Goal: Transaction & Acquisition: Purchase product/service

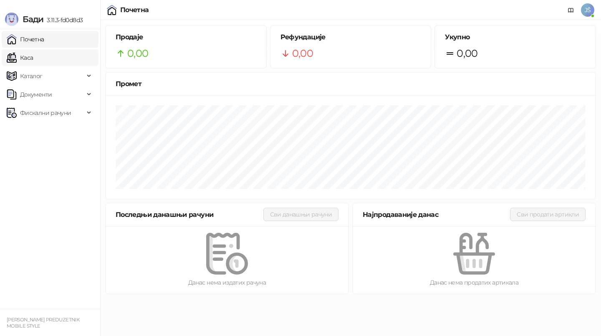
click at [33, 59] on link "Каса" at bounding box center [20, 57] width 26 height 17
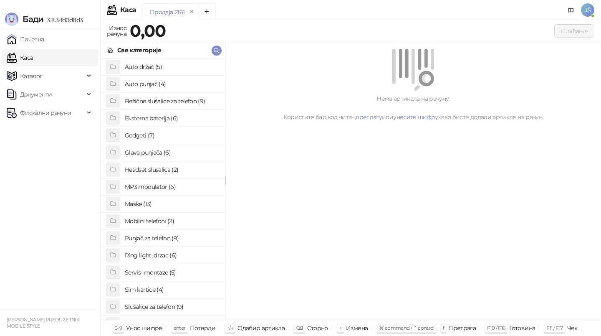
click at [33, 59] on link "Каса" at bounding box center [20, 57] width 26 height 17
click at [189, 201] on h4 "Maske (13)" at bounding box center [172, 203] width 94 height 13
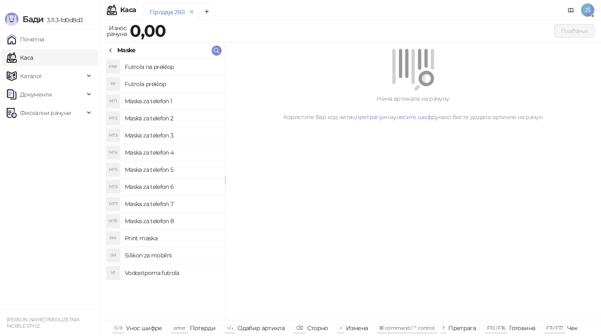
click at [175, 118] on h4 "Maska za telefon 2" at bounding box center [172, 117] width 94 height 13
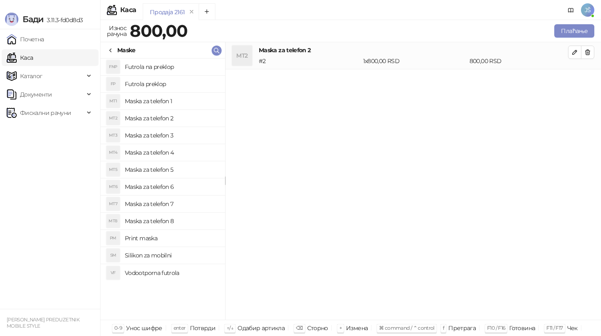
click at [122, 51] on div "Maske" at bounding box center [126, 50] width 18 height 9
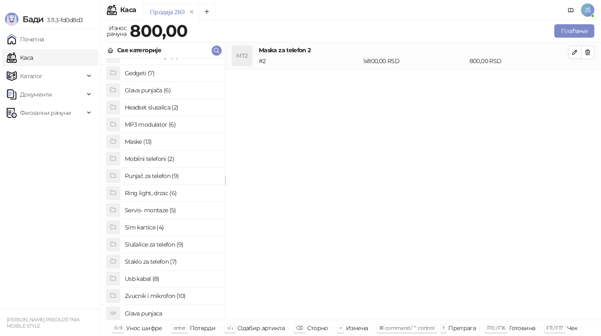
scroll to position [63, 0]
click at [155, 261] on h4 "Staklo za telefon (7)" at bounding box center [172, 260] width 94 height 13
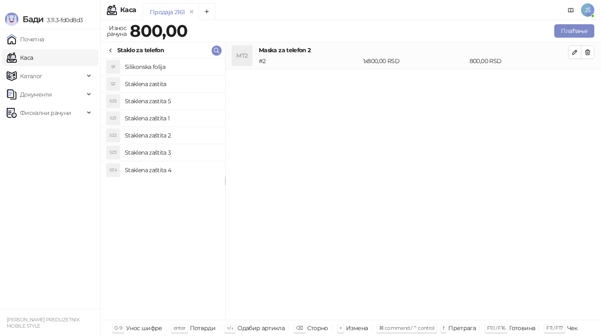
click at [179, 152] on h4 "Staklena zaštita 3" at bounding box center [172, 152] width 94 height 13
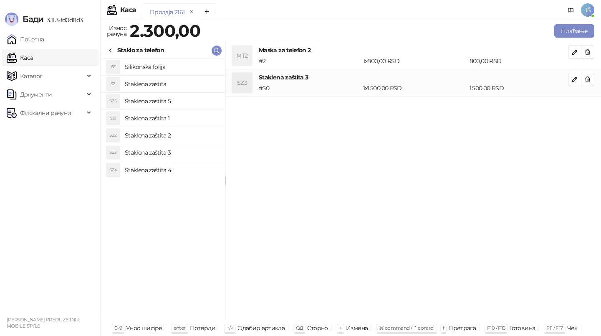
click at [195, 117] on h4 "Staklena zaštita 1" at bounding box center [172, 117] width 94 height 13
click at [200, 134] on h4 "Staklena zaštita 2" at bounding box center [172, 135] width 94 height 13
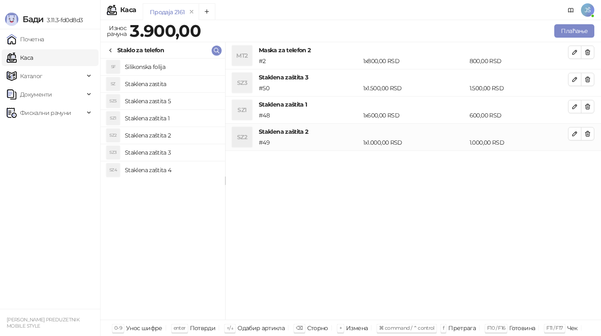
click at [592, 87] on li "SZ3 Staklena zaštita 3 # 50 1 x 1.500,00 RSD 1.500,00 RSD" at bounding box center [413, 83] width 376 height 28
click at [592, 81] on button "button" at bounding box center [587, 79] width 13 height 13
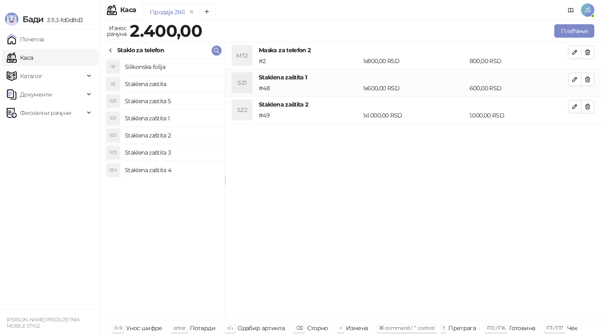
click at [592, 81] on button "button" at bounding box center [587, 79] width 13 height 13
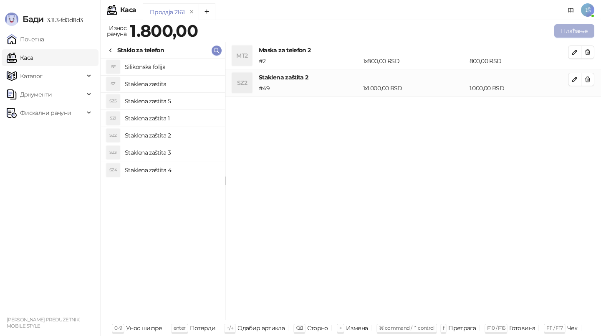
click at [588, 29] on button "Плаћање" at bounding box center [574, 30] width 40 height 13
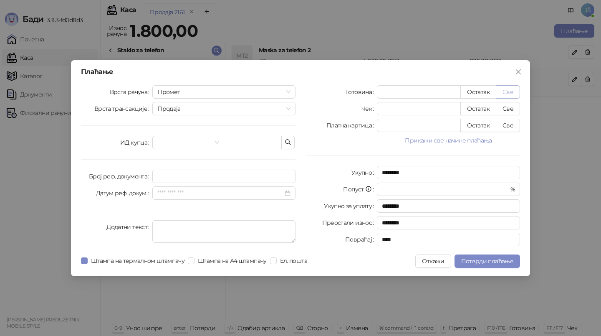
click at [519, 94] on button "Све" at bounding box center [508, 91] width 24 height 13
type input "****"
click at [488, 265] on button "Потврди плаћање" at bounding box center [488, 260] width 66 height 13
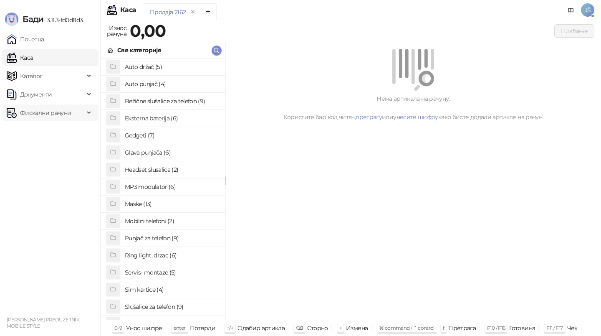
click at [71, 114] on span "Фискални рачуни" at bounding box center [46, 112] width 78 height 17
click at [54, 154] on link "По данима" at bounding box center [32, 149] width 44 height 17
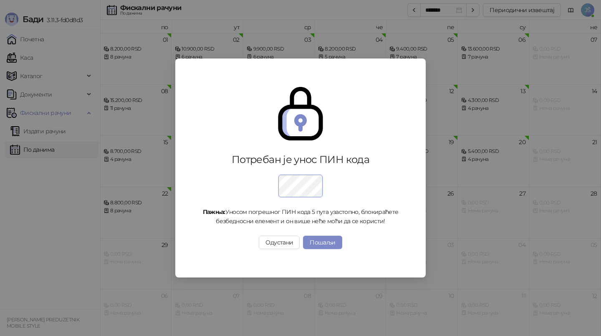
click at [48, 241] on div "Потребан је унос ПИН кода Пажња: Уносом погрешног ПИН кода 5 пута узастопно, бл…" at bounding box center [300, 168] width 601 height 336
click at [293, 238] on button "Одустани" at bounding box center [279, 241] width 41 height 13
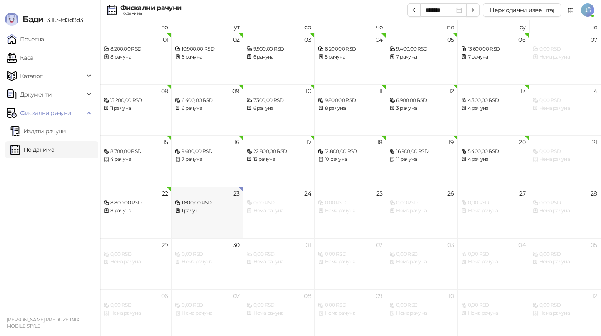
click at [211, 214] on div "1 рачун" at bounding box center [207, 211] width 64 height 8
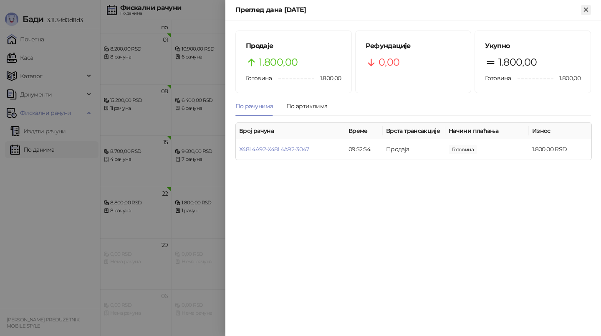
click at [587, 13] on icon "Close" at bounding box center [586, 10] width 8 height 8
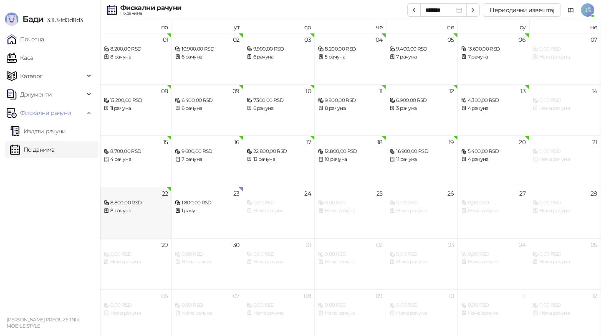
click at [150, 214] on div "8 рачуна" at bounding box center [136, 211] width 64 height 8
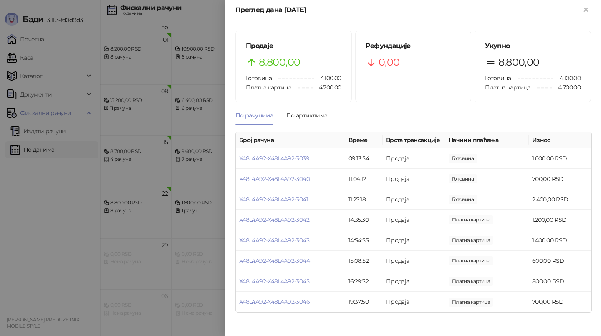
click at [9, 269] on div at bounding box center [300, 168] width 601 height 336
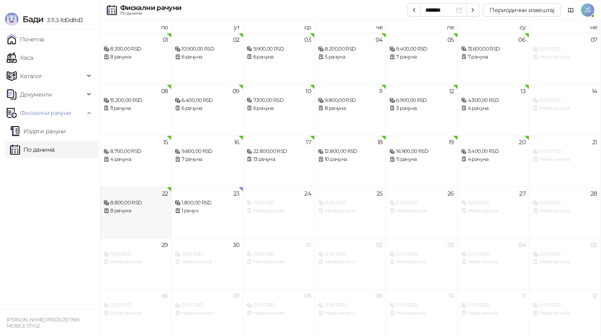
click at [131, 218] on div "22 8.800,00 RSD 8 рачуна" at bounding box center [135, 212] width 71 height 51
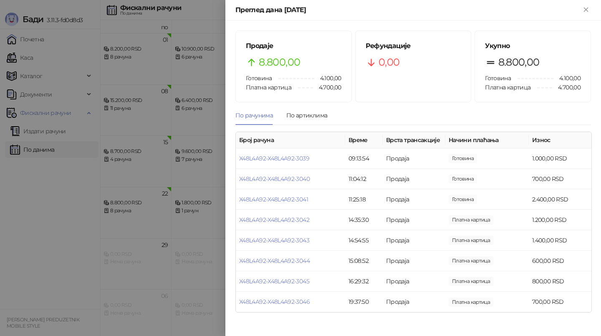
click at [74, 220] on div at bounding box center [300, 168] width 601 height 336
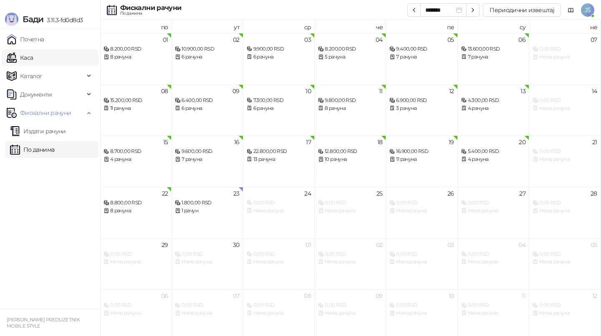
click at [33, 64] on link "Каса" at bounding box center [20, 57] width 26 height 17
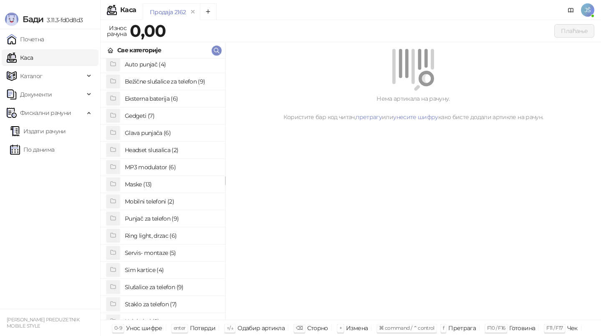
scroll to position [25, 0]
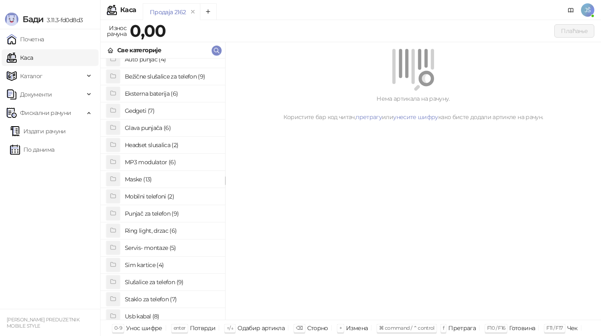
click at [142, 299] on h4 "Staklo za telefon (7)" at bounding box center [172, 298] width 94 height 13
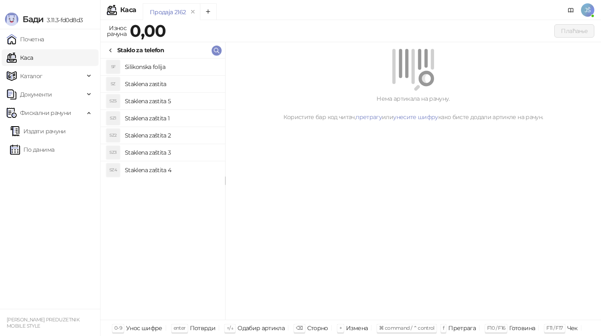
click at [169, 69] on h4 "Silikonska folija" at bounding box center [172, 66] width 94 height 13
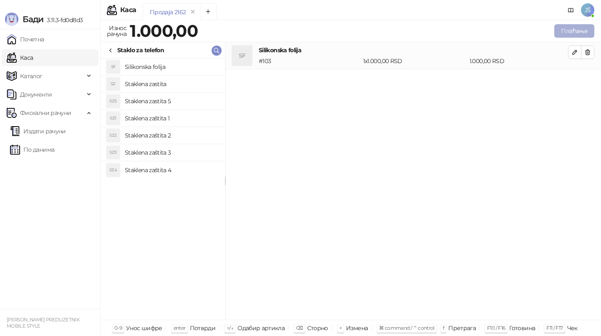
click at [569, 26] on button "Плаћање" at bounding box center [574, 30] width 40 height 13
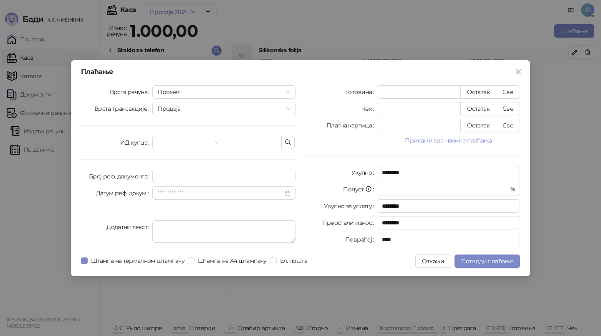
click at [505, 83] on div "Плаћање Врста рачуна Промет Врста трансакције Продаја ИД купца Број реф. докуме…" at bounding box center [300, 168] width 459 height 216
click at [508, 93] on button "Све" at bounding box center [508, 91] width 24 height 13
type input "****"
click at [476, 261] on span "Потврди плаћање" at bounding box center [487, 261] width 52 height 8
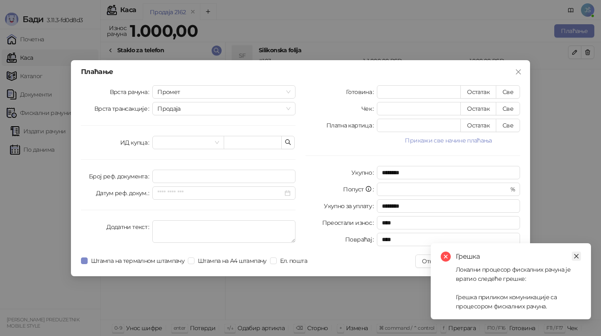
click at [575, 255] on icon "close" at bounding box center [577, 256] width 6 height 6
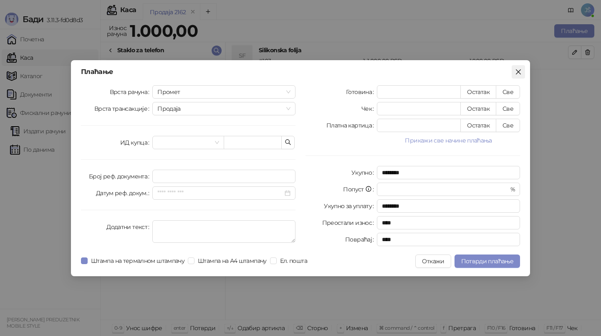
click at [520, 71] on icon "close" at bounding box center [518, 71] width 7 height 7
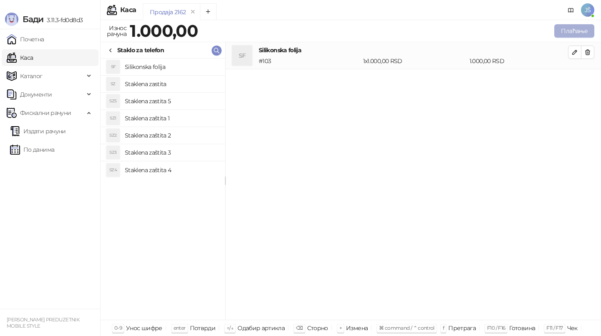
click at [571, 34] on button "Плаћање" at bounding box center [574, 30] width 40 height 13
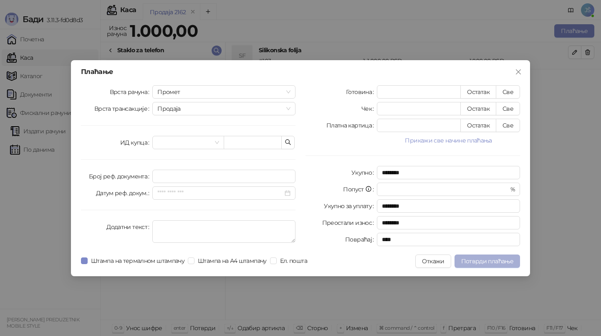
click at [472, 258] on span "Потврди плаћање" at bounding box center [487, 261] width 52 height 8
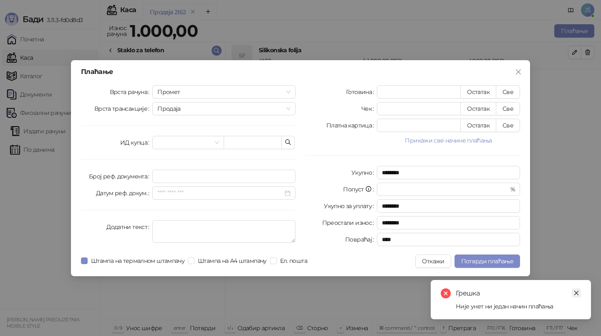
click at [579, 291] on icon "close" at bounding box center [577, 293] width 6 height 6
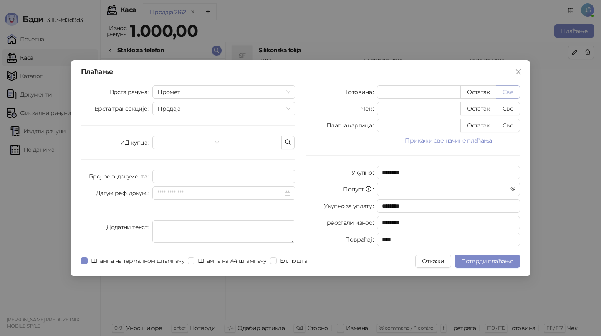
click at [505, 92] on button "Све" at bounding box center [508, 91] width 24 height 13
type input "****"
click at [503, 258] on span "Потврди плаћање" at bounding box center [487, 261] width 52 height 8
